Goal: Information Seeking & Learning: Find specific fact

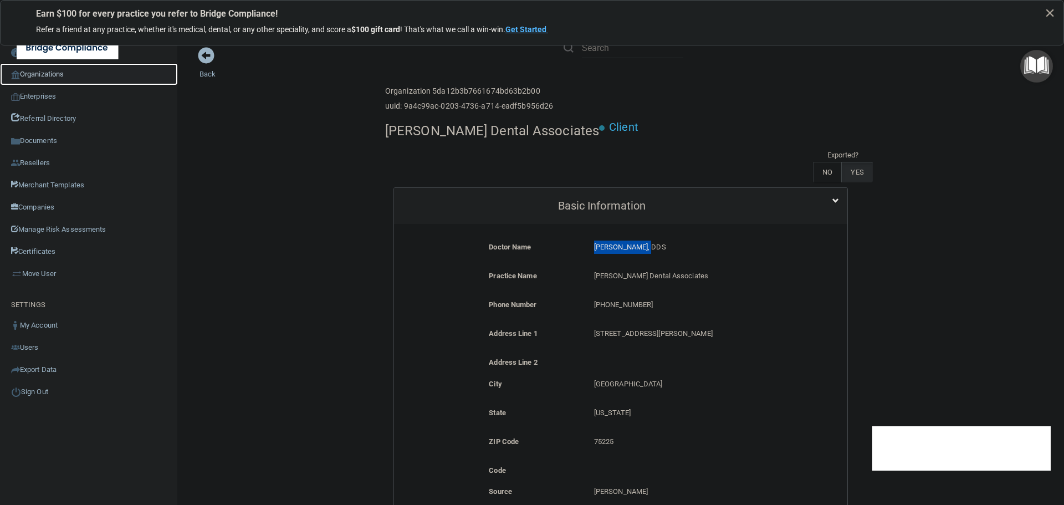
click at [50, 73] on link "Organizations" at bounding box center [89, 74] width 178 height 22
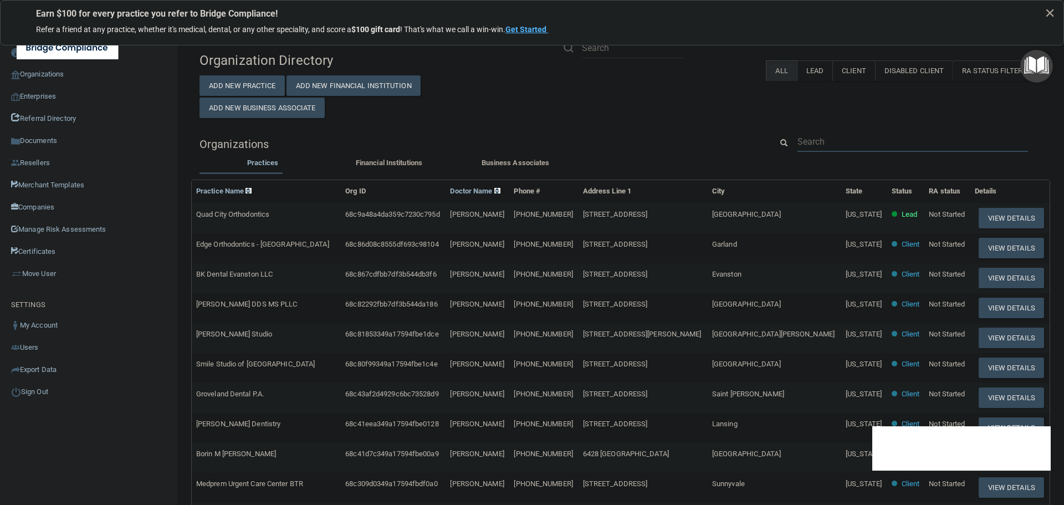
click at [812, 144] on input "text" at bounding box center [912, 141] width 231 height 21
paste input "North Lakland Dental"
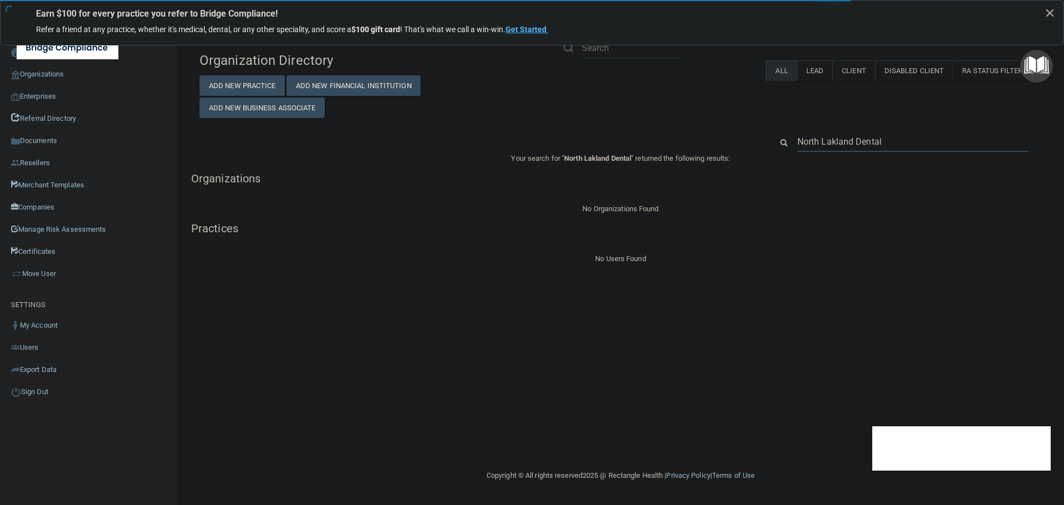
type input "North Lakland Dental"
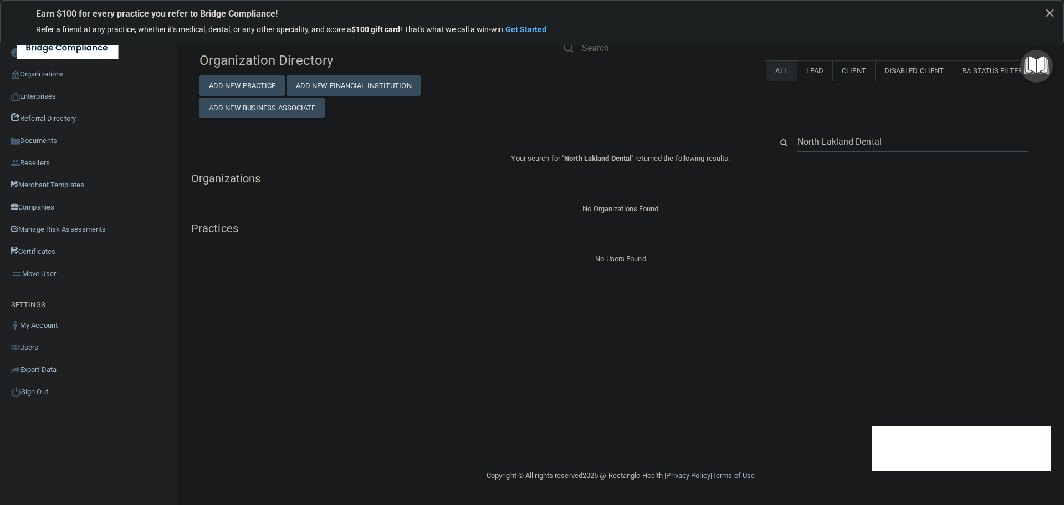
click at [844, 136] on input "North Lakland Dental" at bounding box center [912, 141] width 231 height 21
paste input "e Woo"
type input "[GEOGRAPHIC_DATA]"
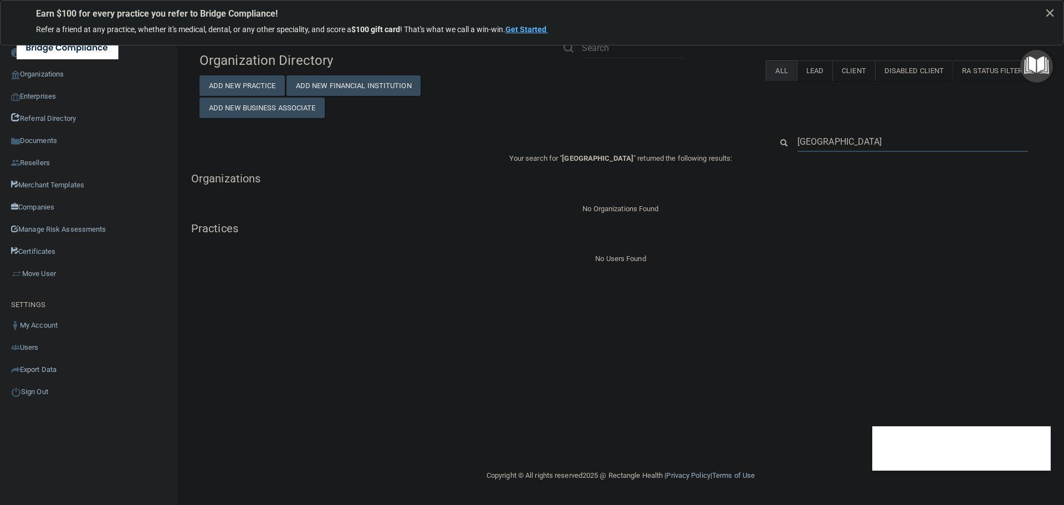
click at [843, 139] on input "[GEOGRAPHIC_DATA]" at bounding box center [912, 141] width 231 height 21
paste input "[GEOGRAPHIC_DATA]"
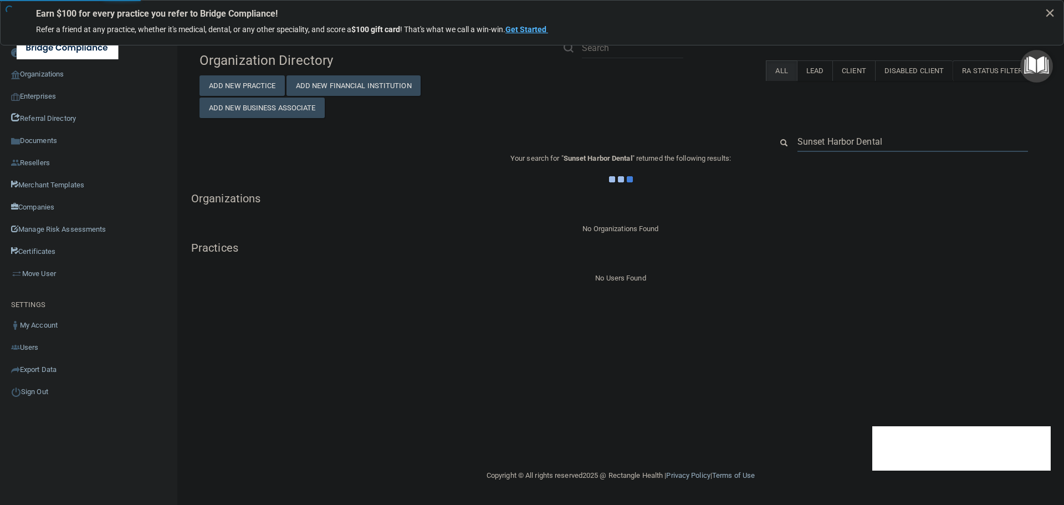
type input "Sunset Harbor Dental"
click at [722, 131] on div "Organization Directory Add New Practice Add New Financial Institution Add New B…" at bounding box center [621, 166] width 842 height 238
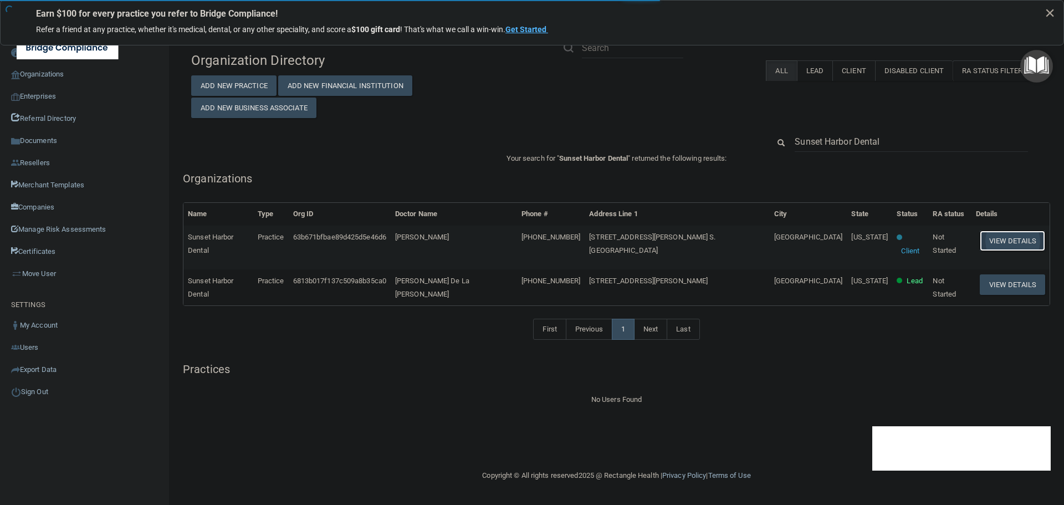
click at [993, 239] on button "View Details" at bounding box center [1012, 241] width 65 height 21
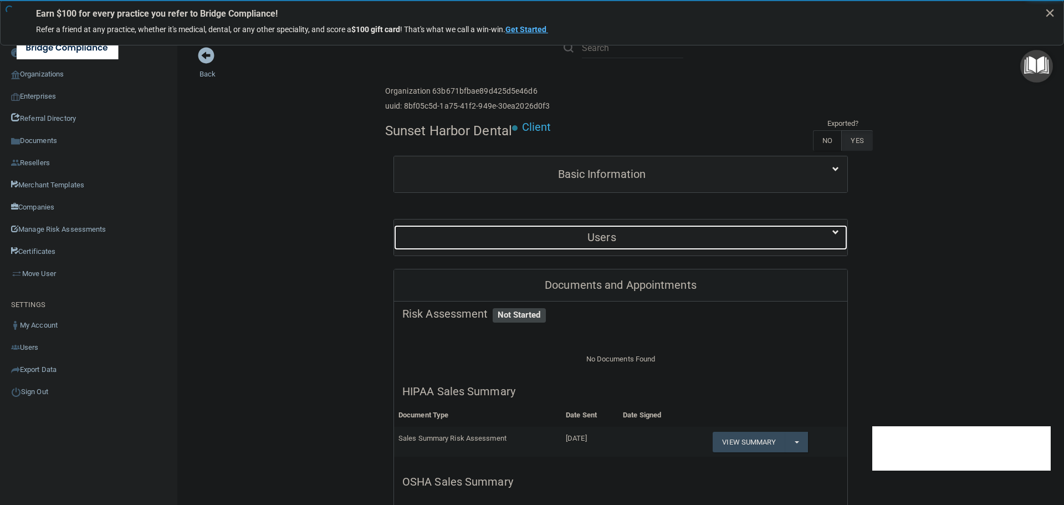
click at [609, 237] on h5 "Users" at bounding box center [601, 237] width 399 height 12
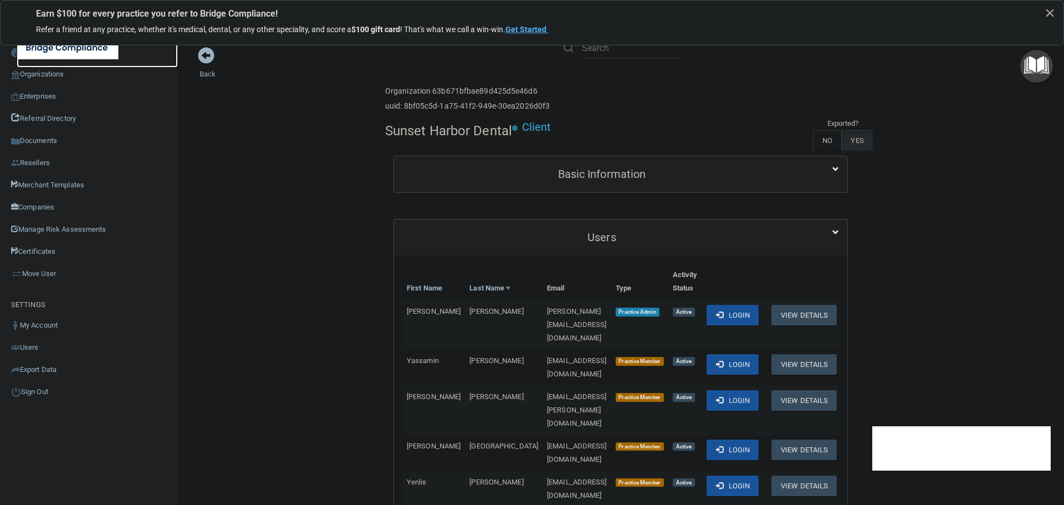
click at [39, 67] on link at bounding box center [97, 48] width 161 height 40
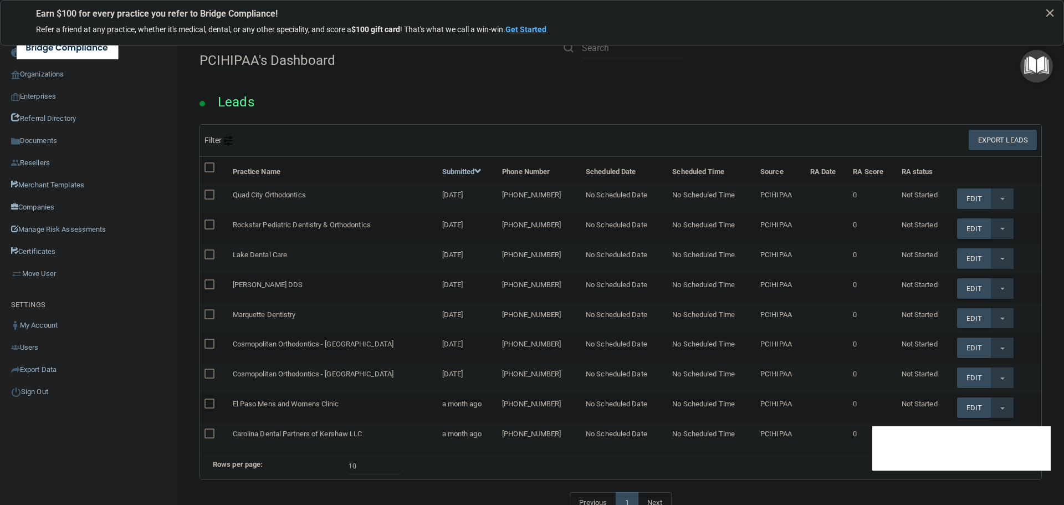
click at [528, 109] on div "Leads" at bounding box center [620, 99] width 859 height 50
click at [1052, 11] on button "×" at bounding box center [1050, 13] width 11 height 18
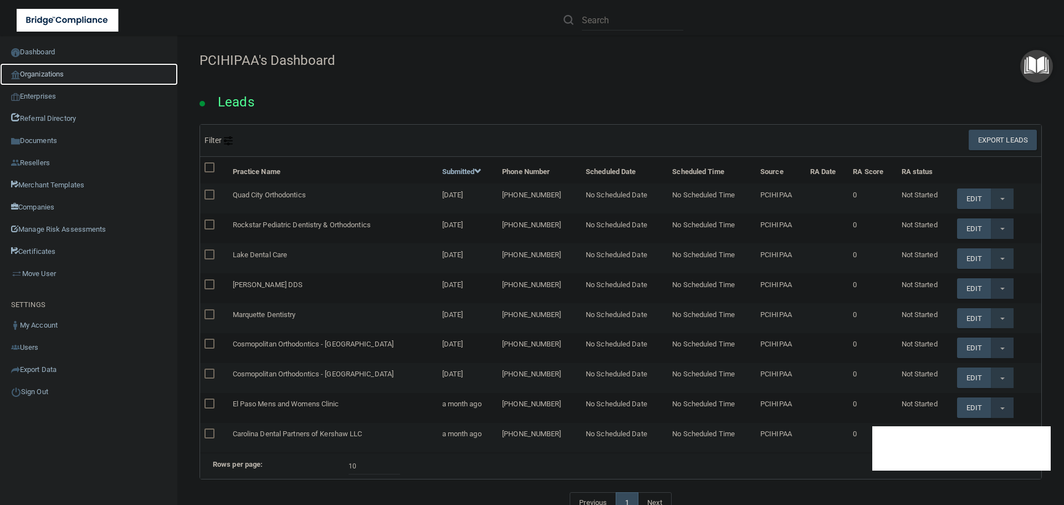
click at [48, 71] on link "Organizations" at bounding box center [89, 74] width 178 height 22
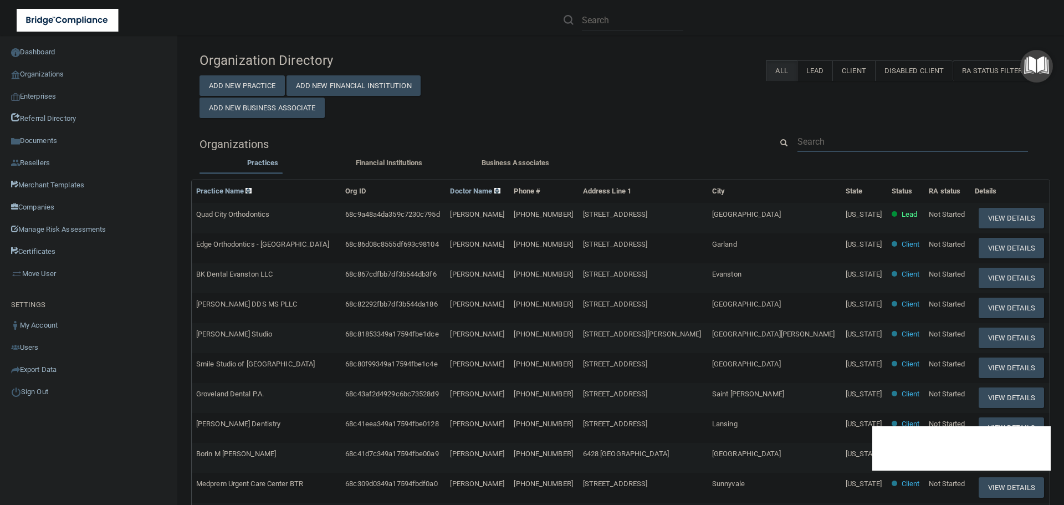
click at [820, 135] on input "text" at bounding box center [912, 141] width 231 height 21
paste input "[GEOGRAPHIC_DATA]"
type input "[GEOGRAPHIC_DATA]"
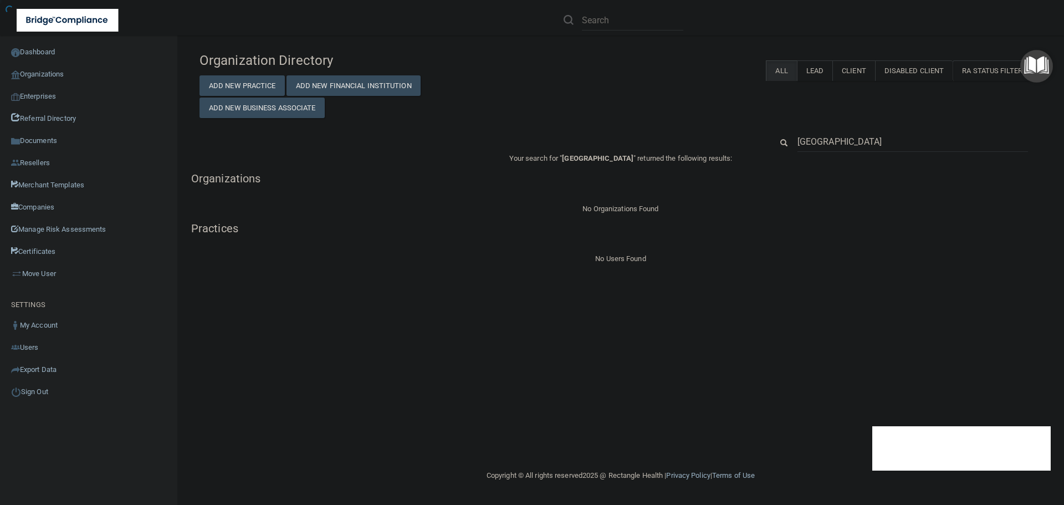
click at [845, 142] on input "[GEOGRAPHIC_DATA]" at bounding box center [912, 141] width 231 height 21
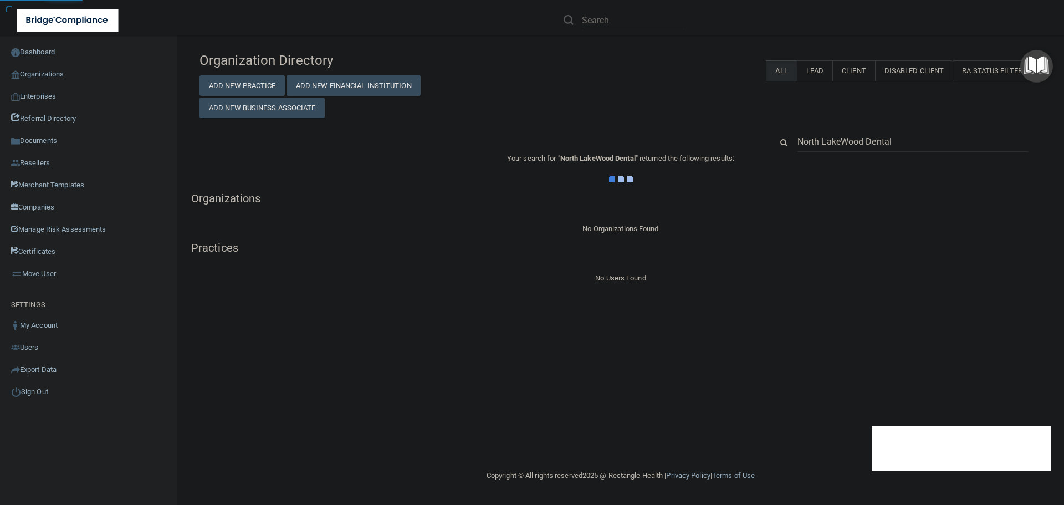
type input "North LakeWood Dental"
click at [609, 121] on div "Organization Directory Add New Practice Add New Financial Institution Add New B…" at bounding box center [621, 166] width 842 height 238
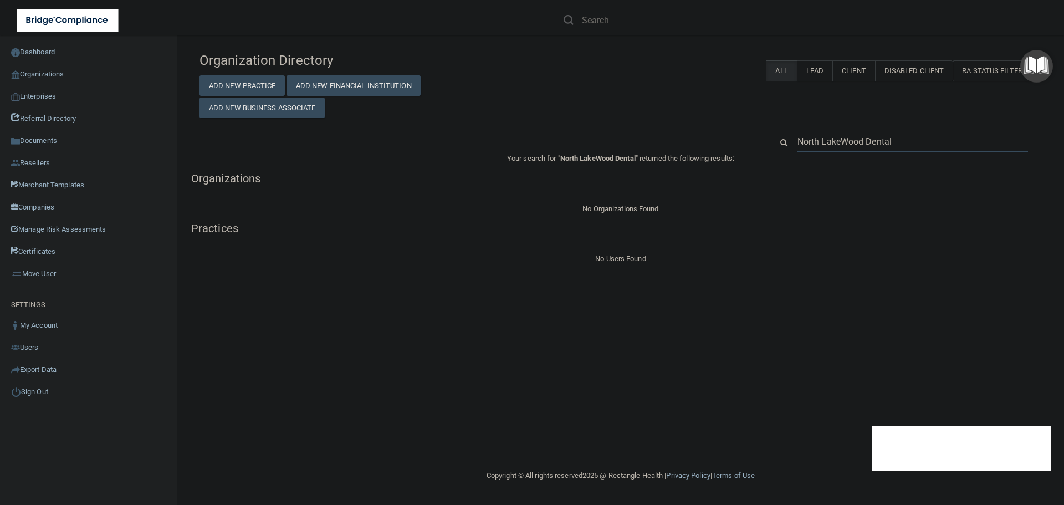
click at [872, 134] on input "North LakeWood Dental" at bounding box center [912, 141] width 231 height 21
paste input "[PERSON_NAME] DDS MS PLLC"
type input "[PERSON_NAME] DDS MS PLLC"
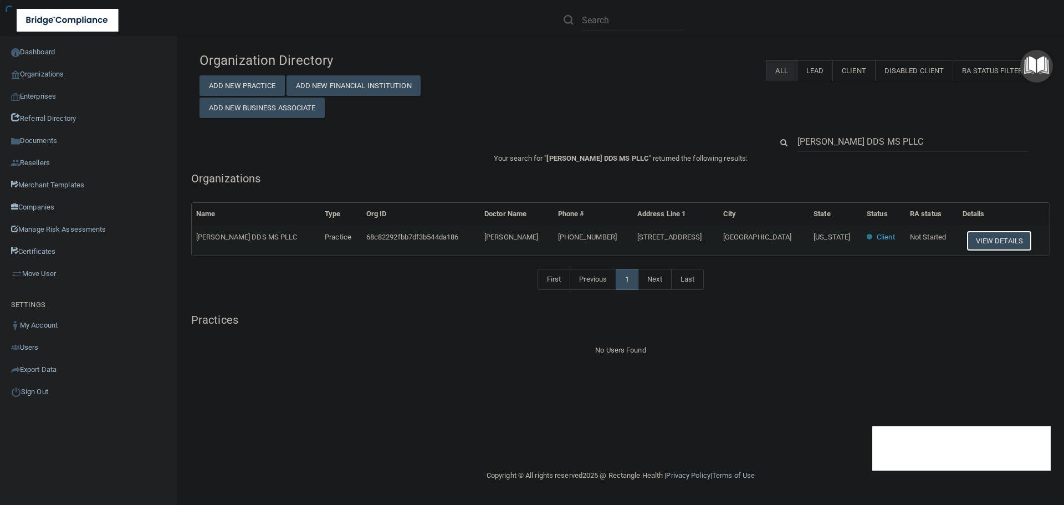
click at [980, 241] on button "View Details" at bounding box center [999, 241] width 65 height 21
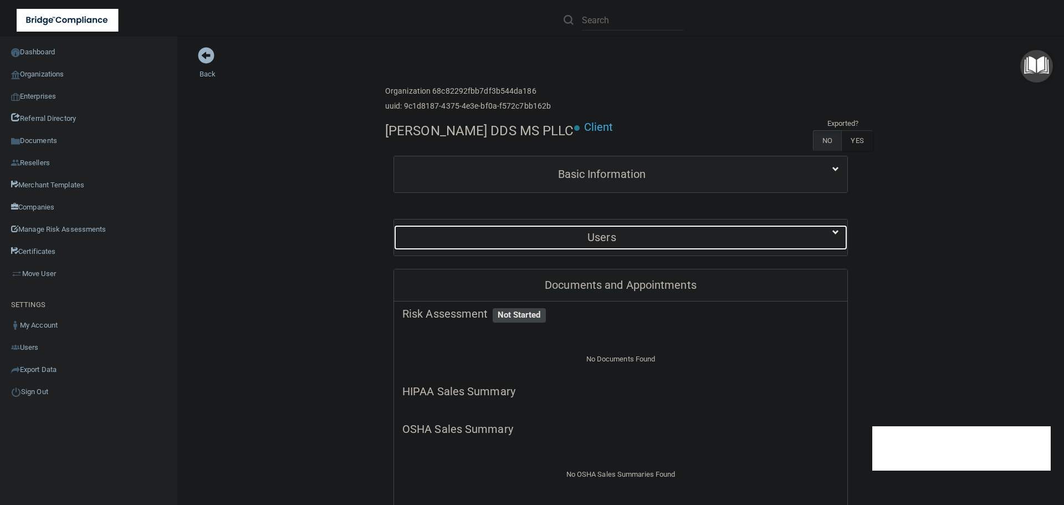
click at [524, 232] on h5 "Users" at bounding box center [601, 237] width 399 height 12
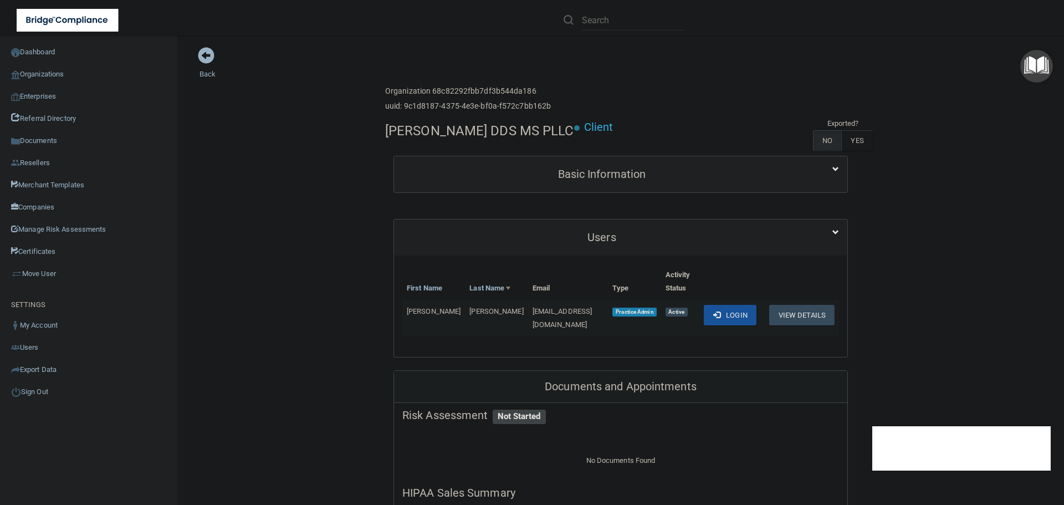
click at [533, 309] on span "[EMAIL_ADDRESS][DOMAIN_NAME]" at bounding box center [563, 318] width 60 height 22
copy td "[EMAIL_ADDRESS][DOMAIN_NAME]"
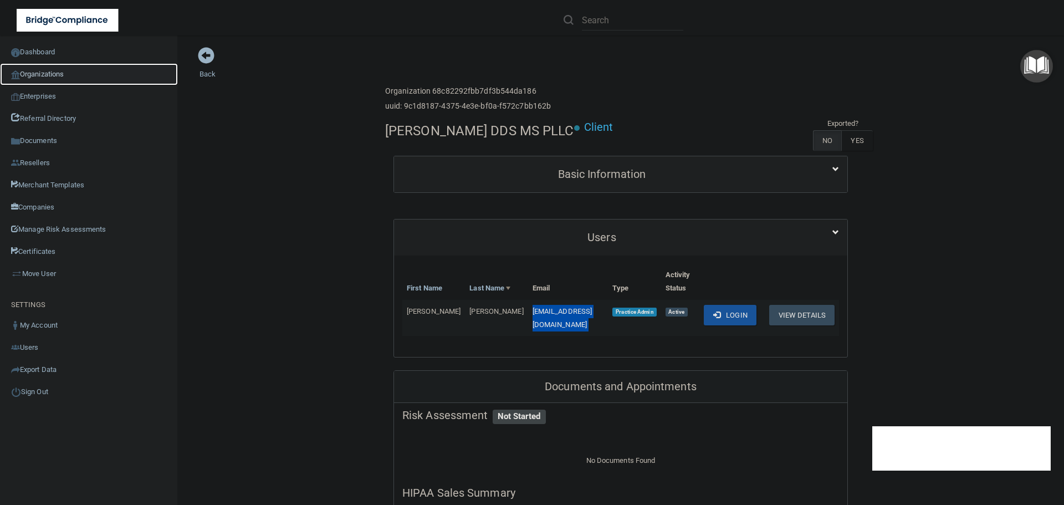
click at [60, 74] on link "Organizations" at bounding box center [89, 74] width 178 height 22
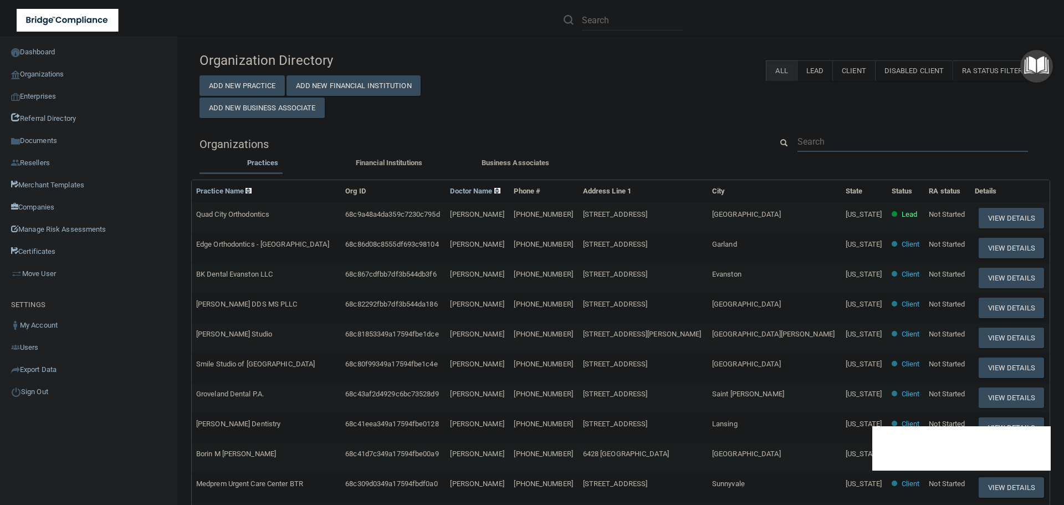
click at [844, 135] on input "text" at bounding box center [912, 141] width 231 height 21
paste input "Modern Dental of [GEOGRAPHIC_DATA]"
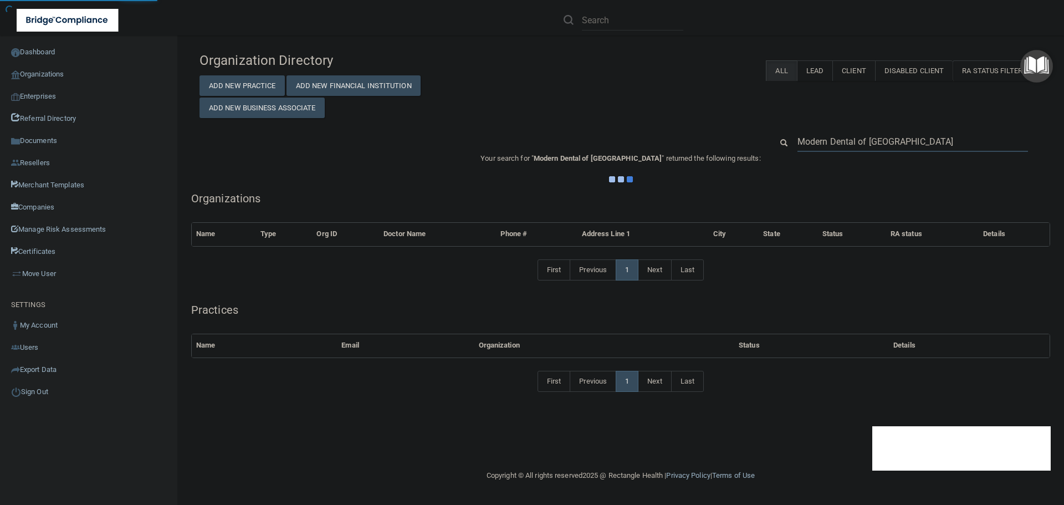
type input "Modern Dental of [GEOGRAPHIC_DATA]"
click at [712, 126] on div "Organization Directory Add New Practice Add New Financial Institution Add New B…" at bounding box center [621, 228] width 842 height 362
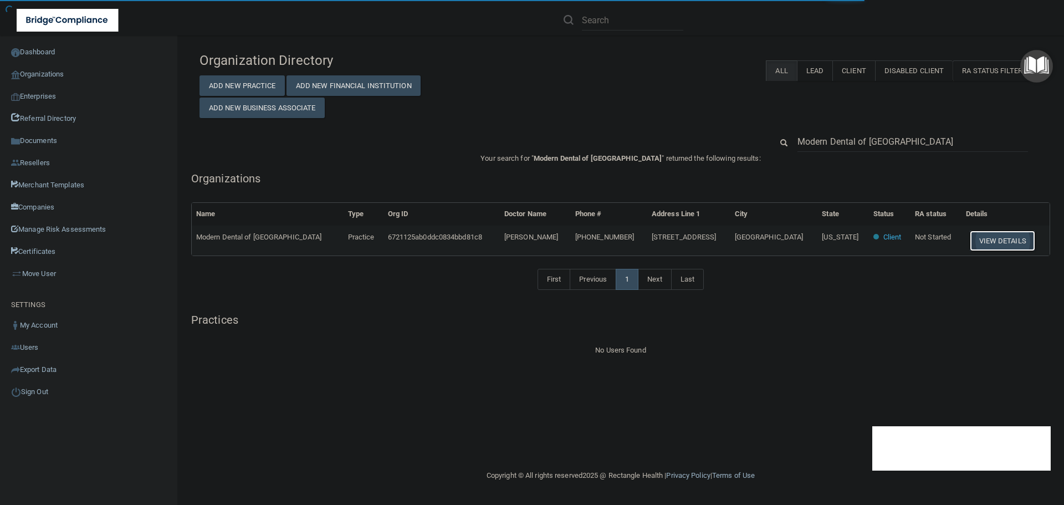
click at [989, 238] on button "View Details" at bounding box center [1002, 241] width 65 height 21
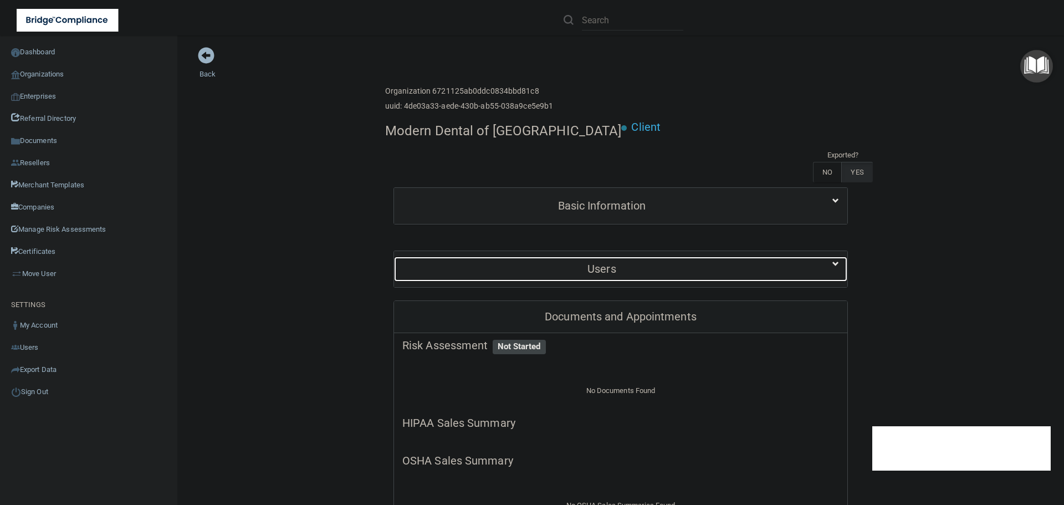
click at [640, 263] on h5 "Users" at bounding box center [601, 269] width 399 height 12
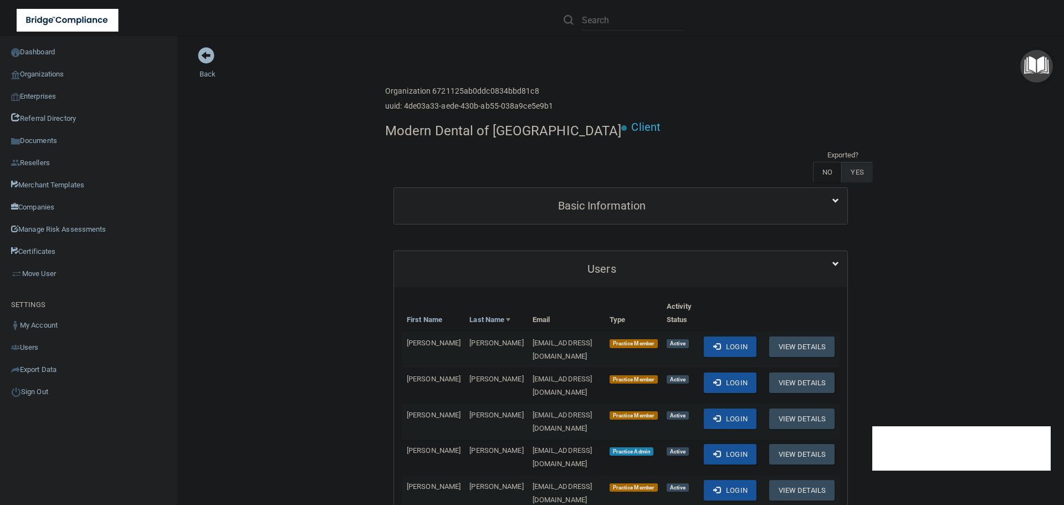
click at [623, 89] on div "Enterprise » Organization 6721125ab0ddc0834bbd81c8 uuid: 4de03a33-aede-430b-ab5…" at bounding box center [620, 99] width 471 height 36
